Goal: Transaction & Acquisition: Download file/media

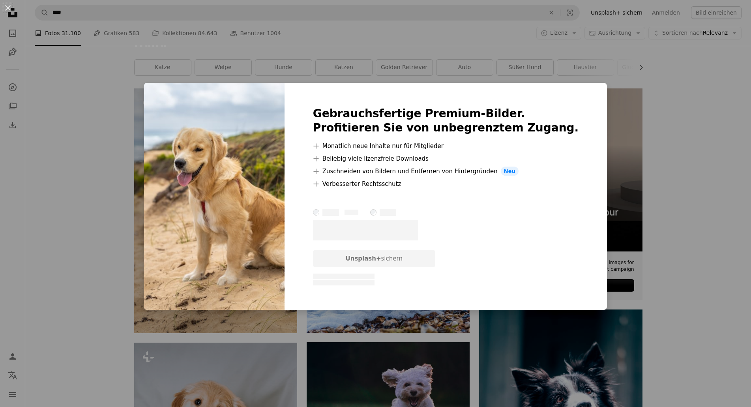
scroll to position [121, 0]
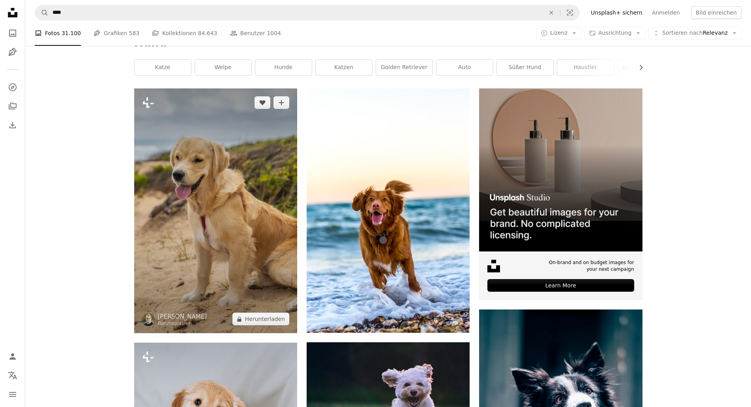
click at [195, 139] on img at bounding box center [215, 210] width 163 height 245
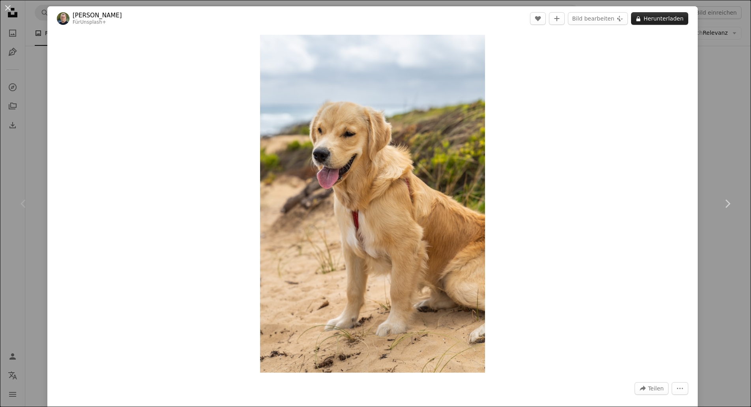
click at [668, 21] on button "A lock Herunterladen" at bounding box center [659, 18] width 57 height 13
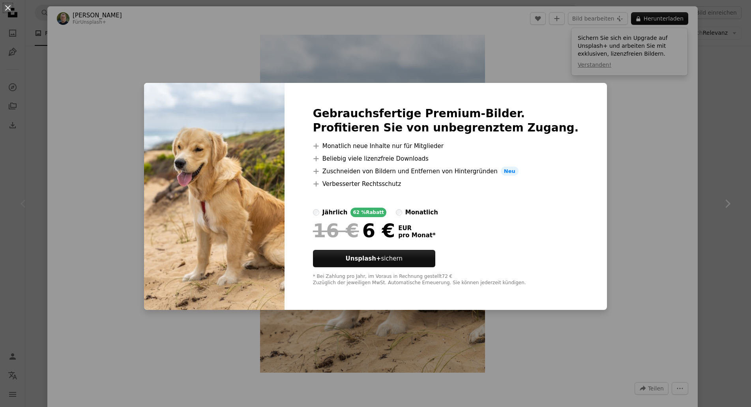
click at [622, 126] on div "An X shape Gebrauchsfertige Premium-Bilder. Profitieren Sie von unbegrenztem Zu…" at bounding box center [375, 203] width 751 height 407
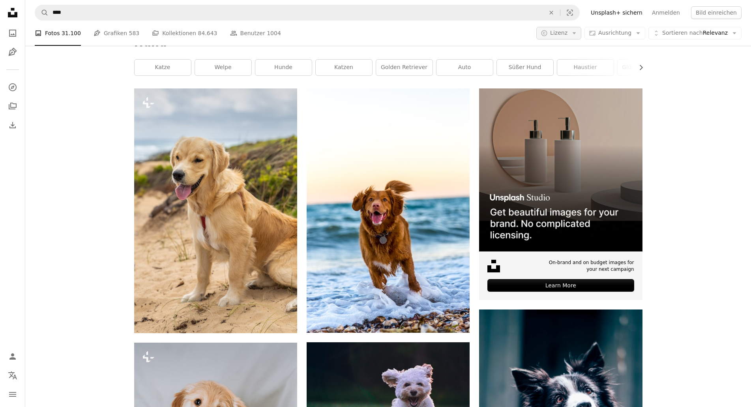
click at [567, 36] on span "Lizenz" at bounding box center [558, 33] width 17 height 6
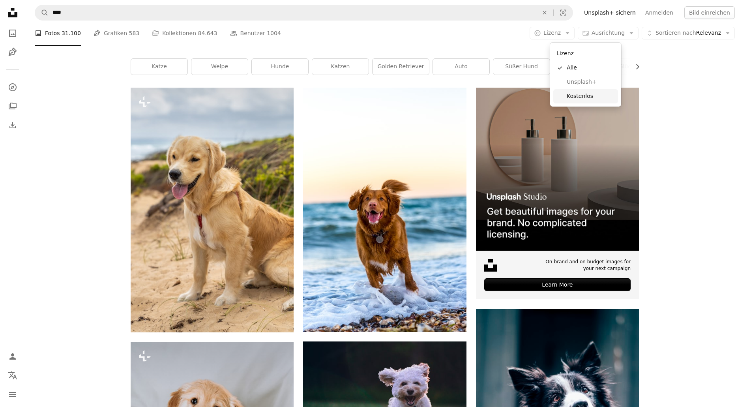
click at [577, 97] on span "Kostenlos" at bounding box center [591, 96] width 48 height 8
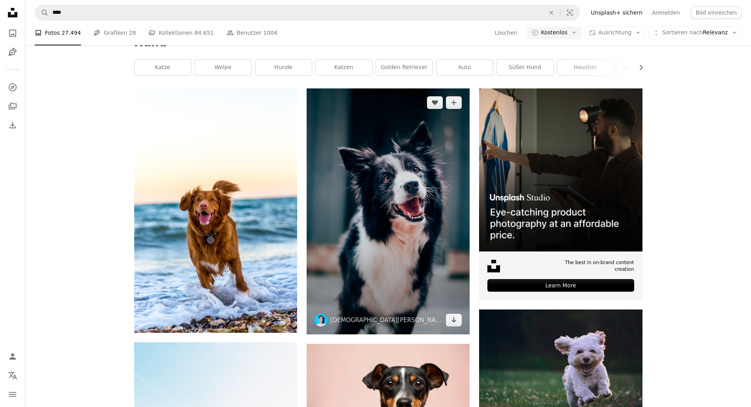
scroll to position [121, 0]
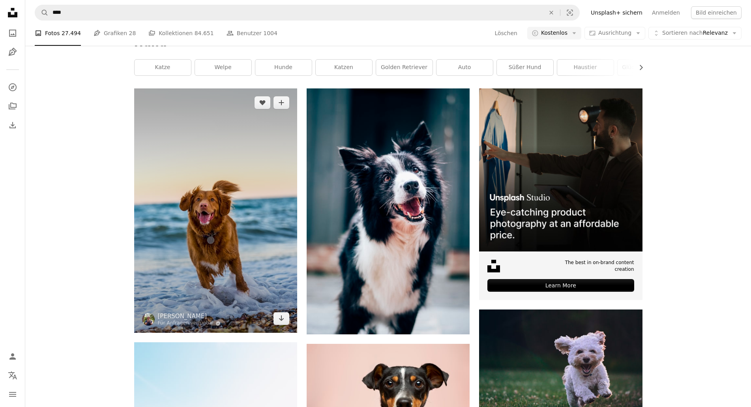
click at [176, 206] on img at bounding box center [215, 210] width 163 height 244
